Goal: Obtain resource: Obtain resource

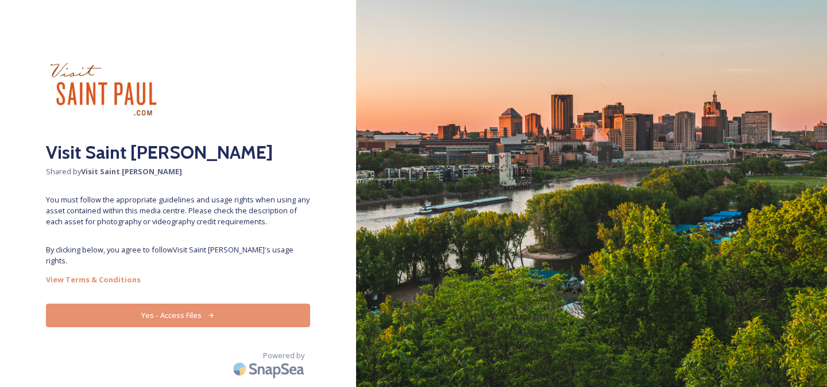
click at [203, 303] on button "Yes - Access Files" at bounding box center [178, 315] width 264 height 24
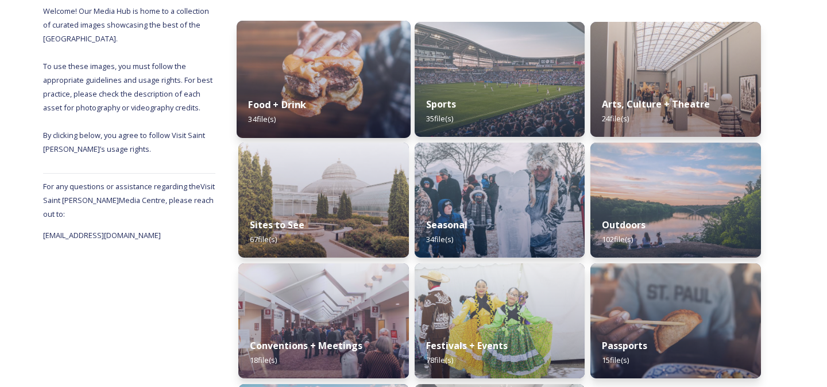
scroll to position [119, 0]
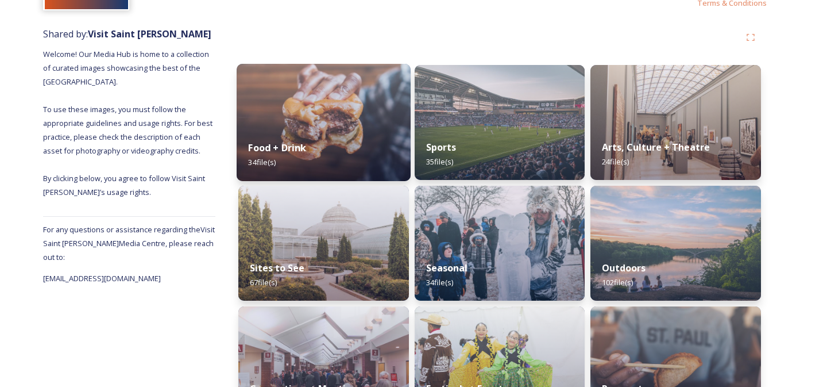
click at [311, 144] on div "Food + Drink 34 file(s)" at bounding box center [324, 155] width 174 height 52
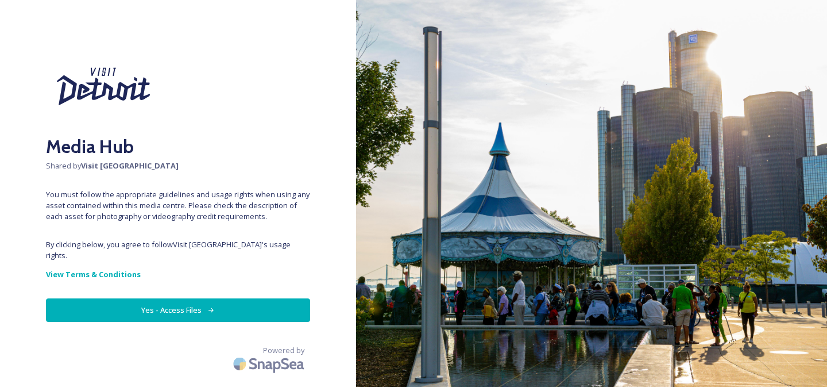
click at [218, 298] on button "Yes - Access Files" at bounding box center [178, 310] width 264 height 24
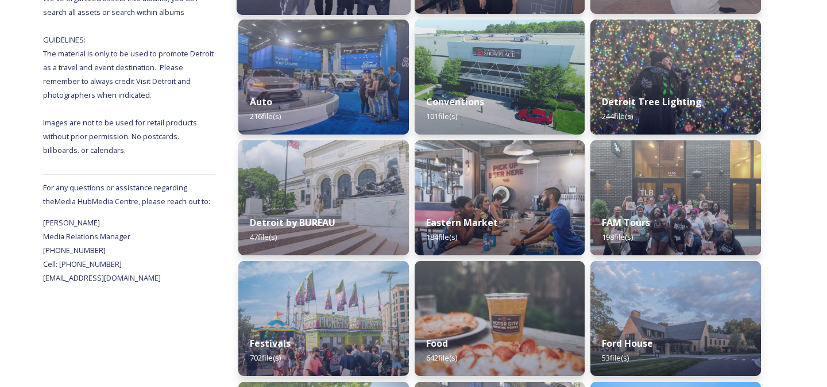
scroll to position [257, 0]
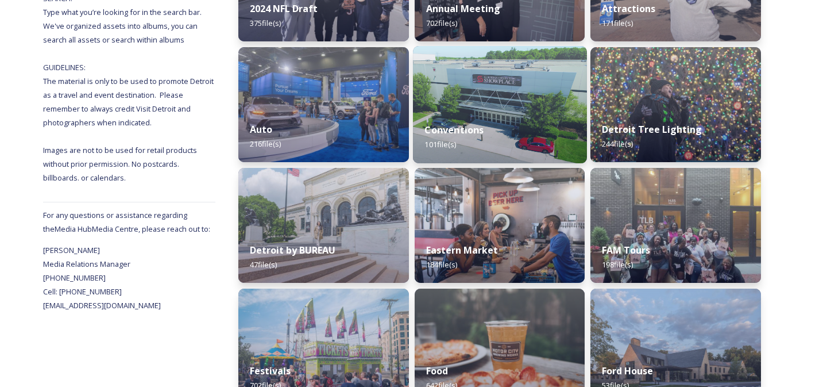
click at [474, 117] on div "Conventions 101 file(s)" at bounding box center [500, 137] width 174 height 52
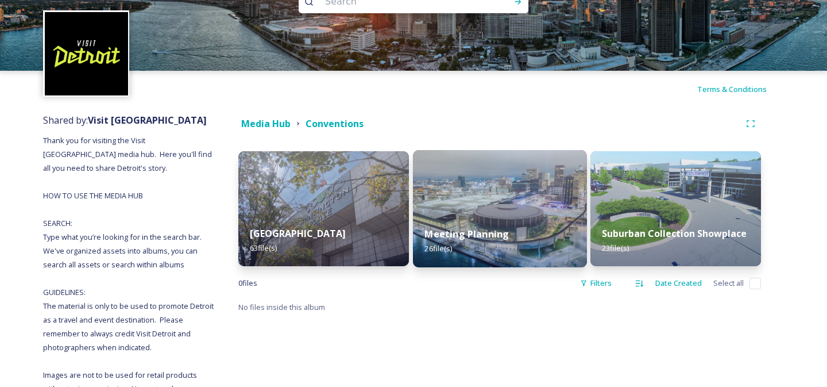
scroll to position [37, 0]
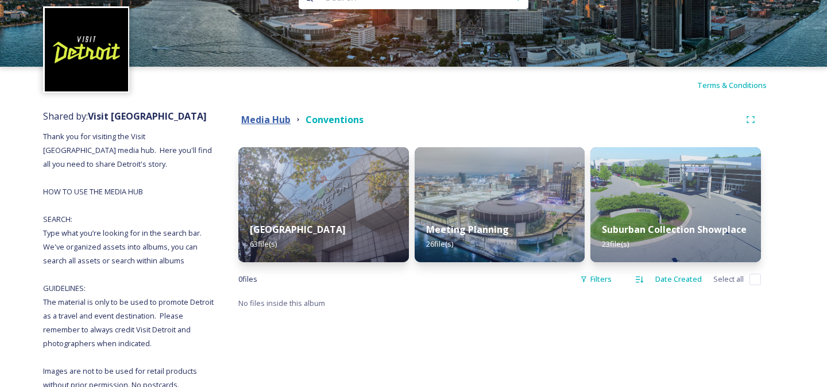
click at [280, 121] on strong "Media Hub" at bounding box center [265, 119] width 49 height 13
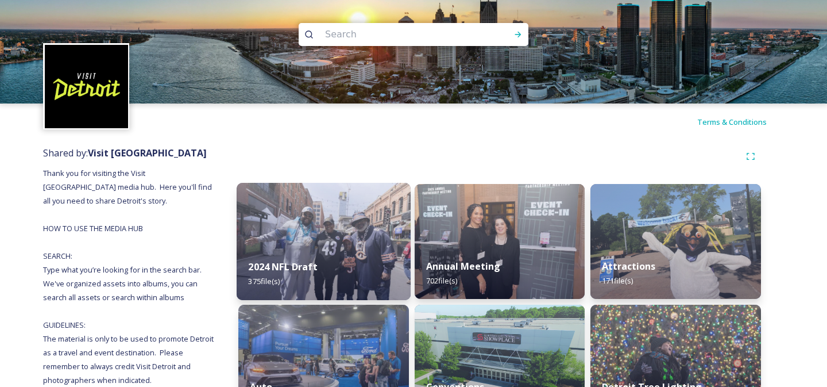
scroll to position [42, 0]
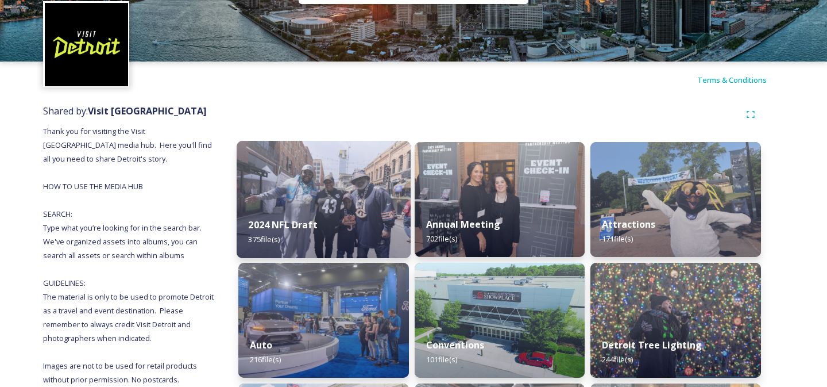
click at [346, 187] on img at bounding box center [324, 199] width 174 height 117
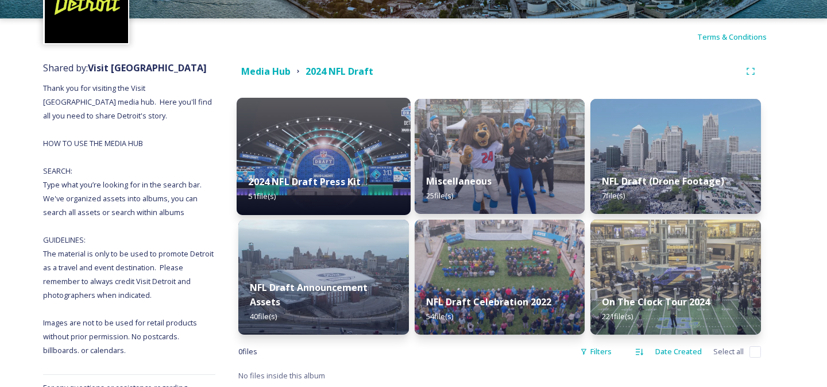
scroll to position [88, 0]
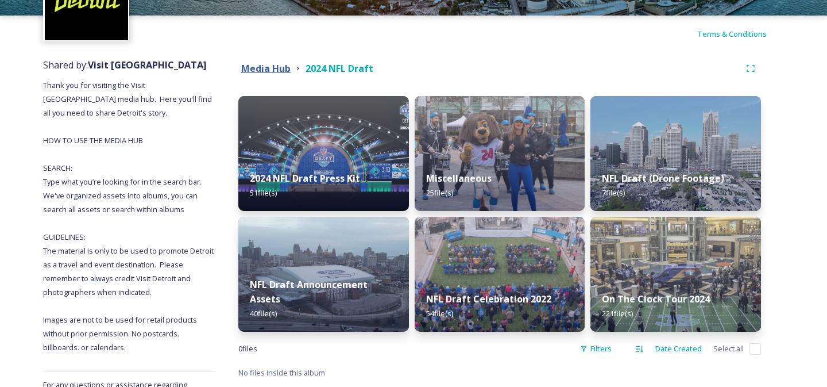
click at [278, 68] on strong "Media Hub" at bounding box center [265, 68] width 49 height 13
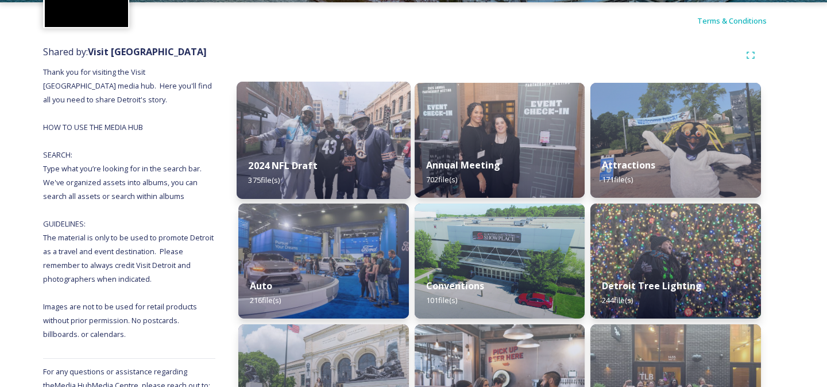
scroll to position [116, 0]
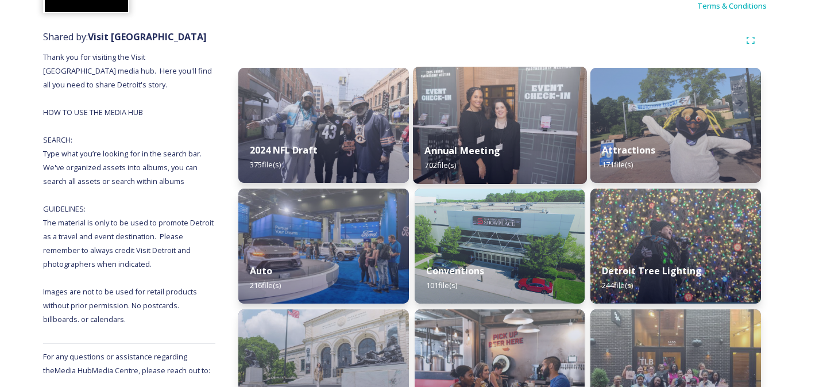
click at [485, 131] on img at bounding box center [500, 125] width 174 height 117
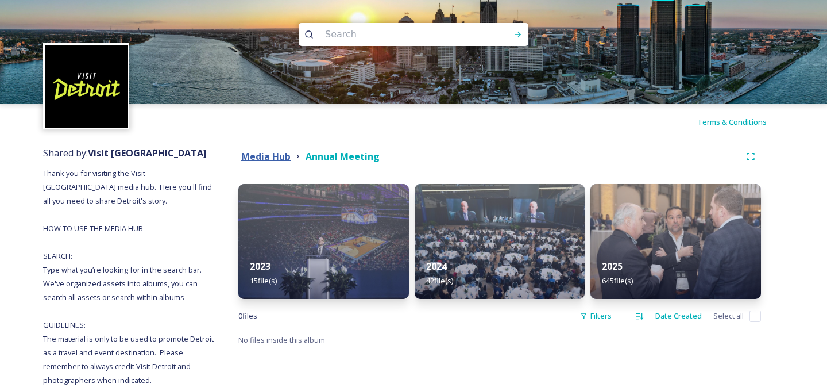
click at [266, 155] on strong "Media Hub" at bounding box center [265, 156] width 49 height 13
